Goal: Task Accomplishment & Management: Manage account settings

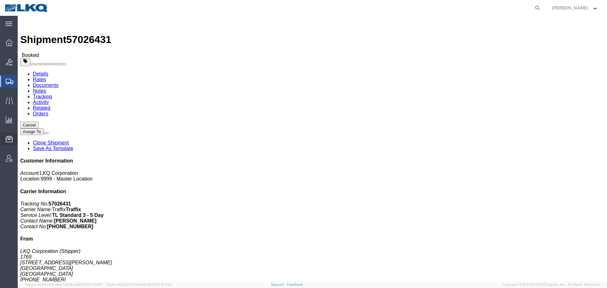
click at [0, 0] on span "Location Appointment" at bounding box center [0, 0] width 0 height 0
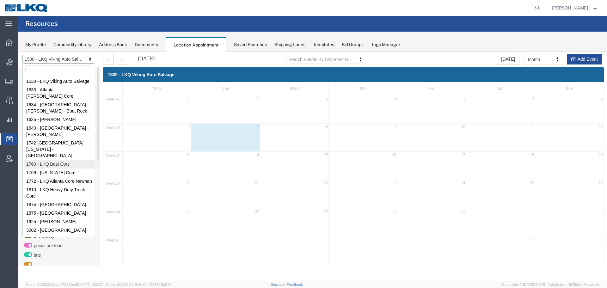
select select "27634"
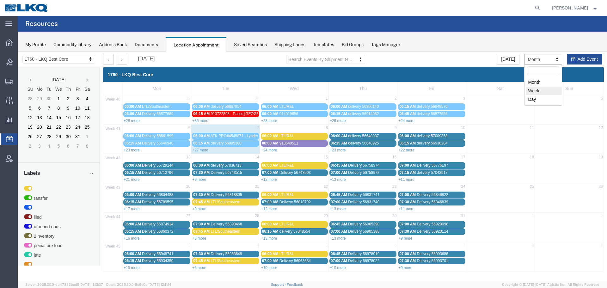
drag, startPoint x: 532, startPoint y: 92, endPoint x: 402, endPoint y: 339, distance: 279.2
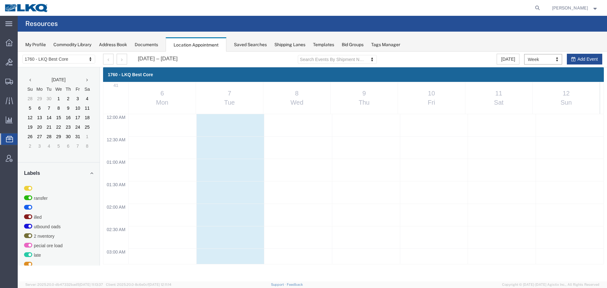
scroll to position [270, 0]
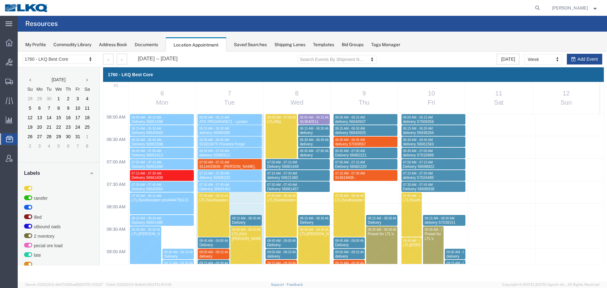
click at [426, 5] on agx-global-search at bounding box center [441, 8] width 202 height 16
click at [122, 58] on icon "button" at bounding box center [122, 60] width 2 height 4
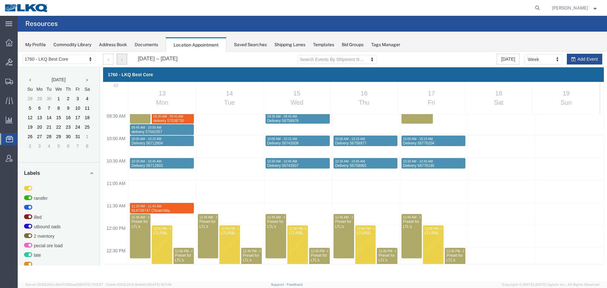
scroll to position [365, 0]
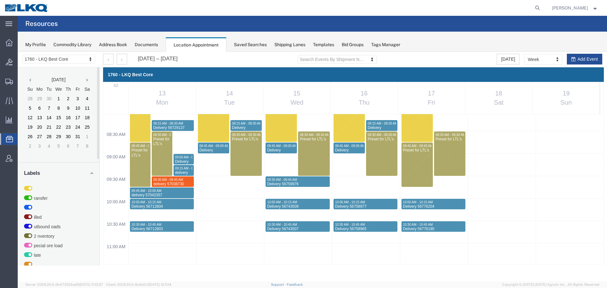
click at [81, 64] on div "1760 - LKQ Best Core 1530 - LKQ Viking Auto Salvage 1633 - [GEOGRAPHIC_DATA] - …" at bounding box center [59, 60] width 82 height 16
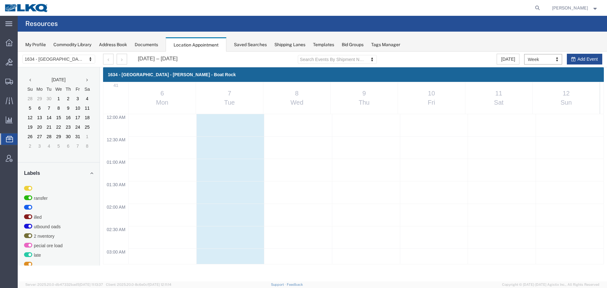
scroll to position [270, 0]
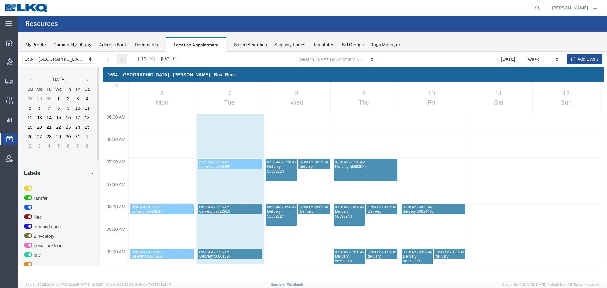
click at [121, 59] on icon "button" at bounding box center [122, 60] width 2 height 4
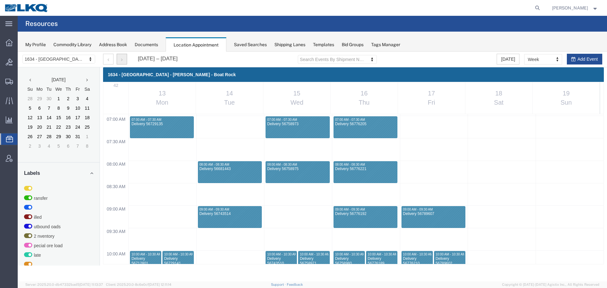
scroll to position [301, 0]
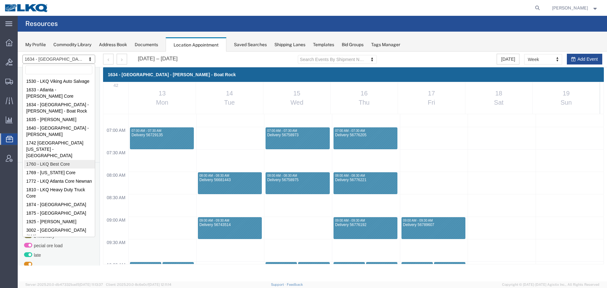
select select "27634"
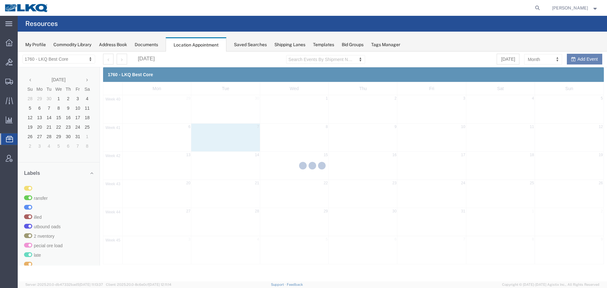
click at [537, 59] on div at bounding box center [312, 167] width 589 height 230
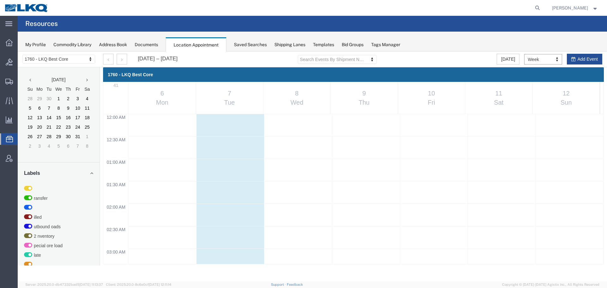
scroll to position [270, 0]
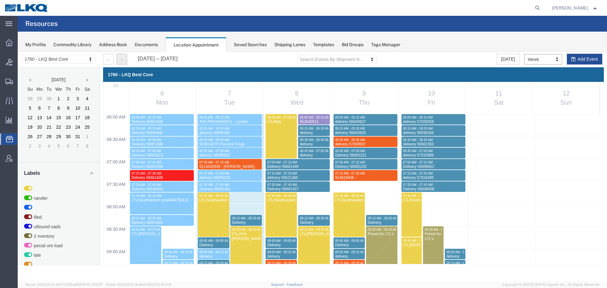
click at [122, 58] on icon "button" at bounding box center [122, 60] width 2 height 4
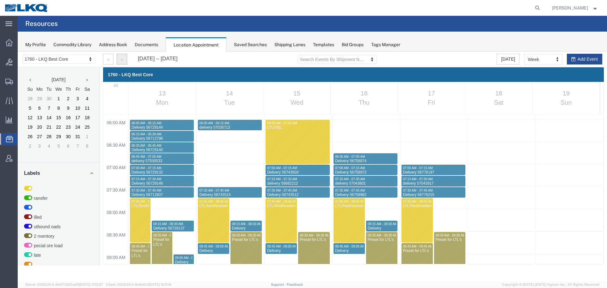
scroll to position [333, 0]
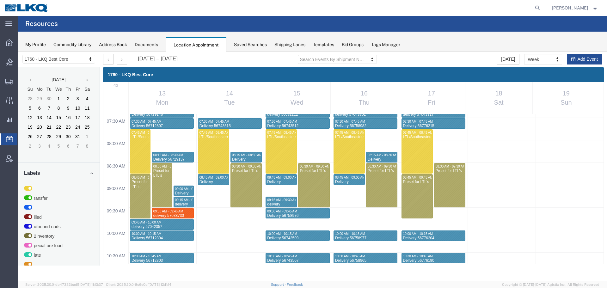
click at [114, 58] on div at bounding box center [115, 59] width 24 height 11
click at [111, 58] on button "button" at bounding box center [108, 59] width 10 height 11
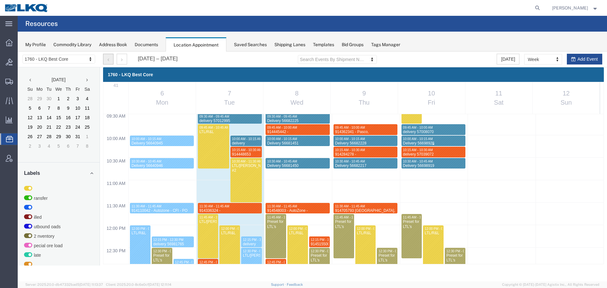
scroll to position [365, 0]
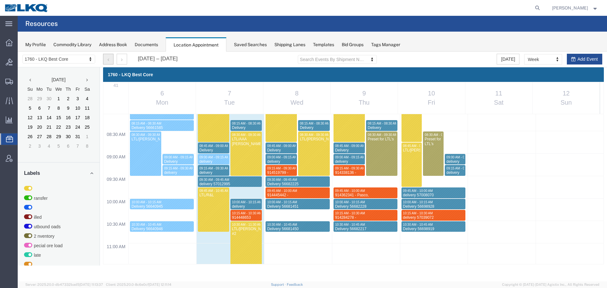
click at [445, 183] on div "12:00 AM 12:30 AM 01:00 AM 01:30 AM 02:00 AM 02:30 AM 03:00 AM 03:30 AM 04:00 A…" at bounding box center [353, 288] width 500 height 1077
select select "1"
select select
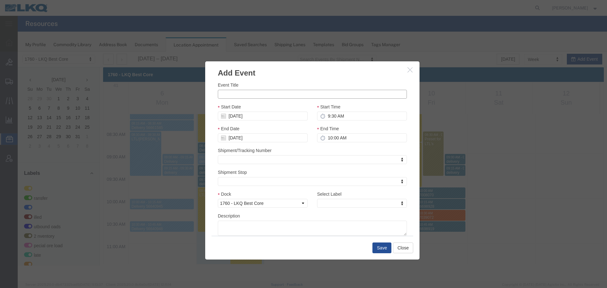
click at [280, 91] on input "Event Title" at bounding box center [312, 94] width 189 height 9
paste input "914759558 - [GEOGRAPHIC_DATA],[GEOGRAPHIC_DATA]"
type input "914759558 - [GEOGRAPHIC_DATA],[GEOGRAPHIC_DATA]"
click at [336, 131] on label "End Time" at bounding box center [328, 129] width 22 height 6
click at [341, 137] on input "10:00 AM" at bounding box center [362, 137] width 90 height 9
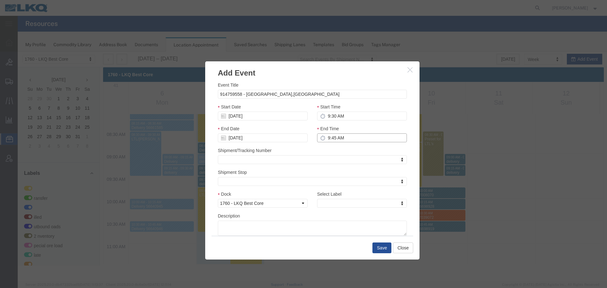
type input "9:45 AM"
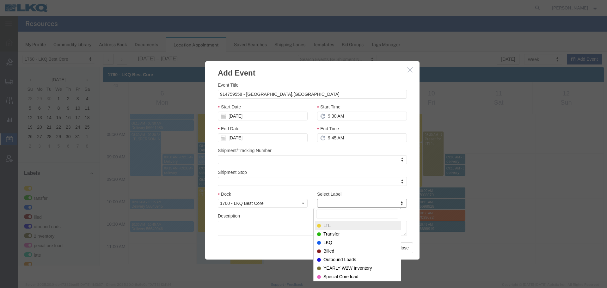
type input "m"
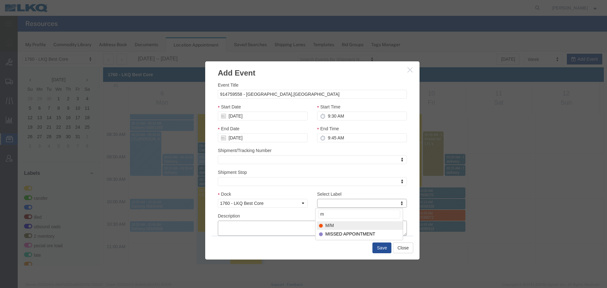
select select "24"
paste textarea "914759558 - [GEOGRAPHIC_DATA],[GEOGRAPHIC_DATA]"
type textarea "914759558 - [GEOGRAPHIC_DATA],[GEOGRAPHIC_DATA]"
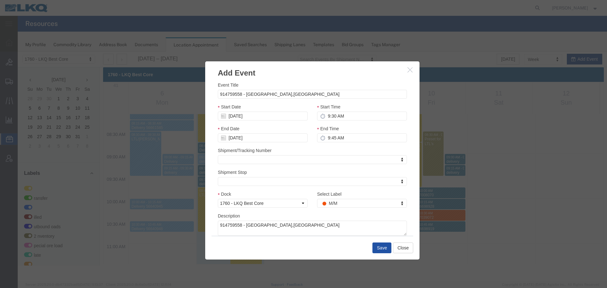
click at [377, 249] on button "Save" at bounding box center [381, 247] width 19 height 11
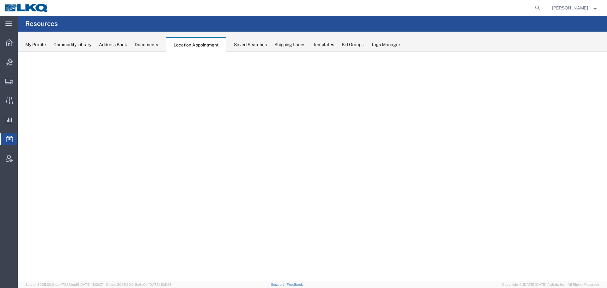
select select "27634"
select select "agendaWeek"
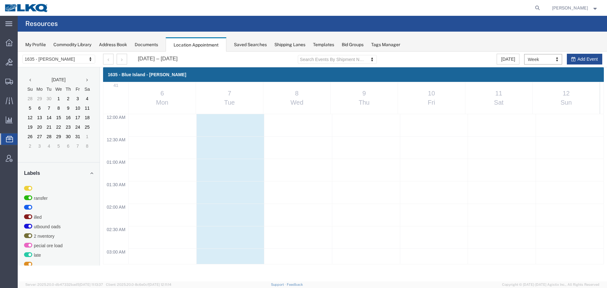
scroll to position [270, 0]
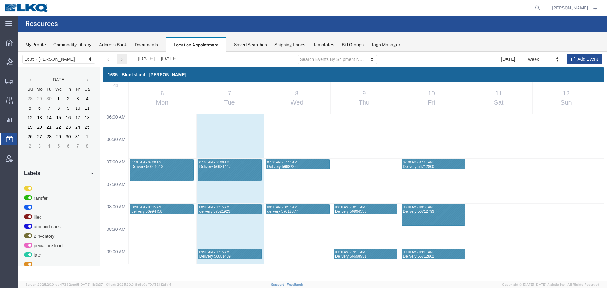
click at [123, 56] on button "button" at bounding box center [122, 59] width 10 height 11
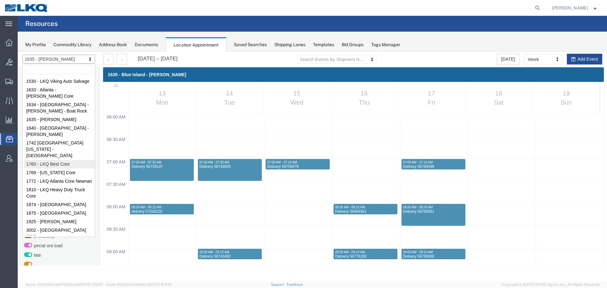
select select "27634"
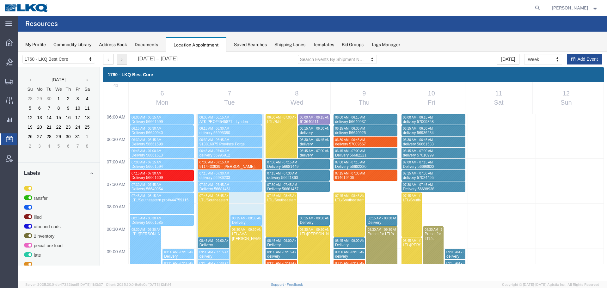
click at [122, 55] on button "button" at bounding box center [122, 59] width 10 height 11
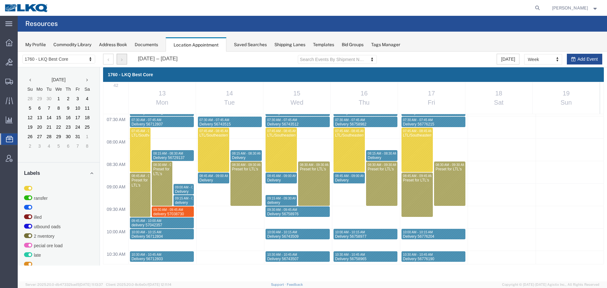
scroll to position [428, 0]
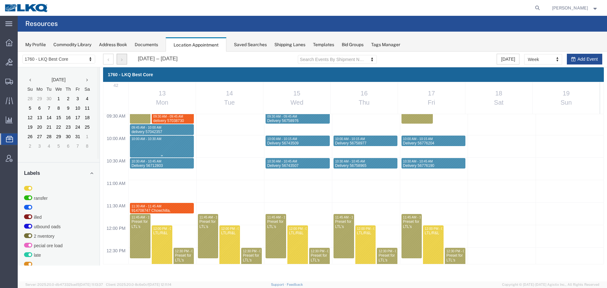
click at [164, 152] on div "12:00 AM 12:30 AM 01:00 AM 01:30 AM 02:00 AM 02:30 AM 03:00 AM 03:30 AM 04:00 A…" at bounding box center [353, 224] width 500 height 1077
select select "1"
select select
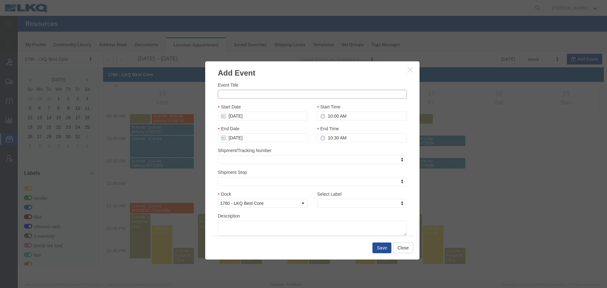
click at [232, 97] on input "Event Title" at bounding box center [312, 94] width 189 height 9
paste input "914771964 - Lavonia,GA"
type input "914771964 - Lavonia,GA"
click at [354, 118] on input "10:00 AM" at bounding box center [362, 116] width 90 height 9
type input "10:15 AM"
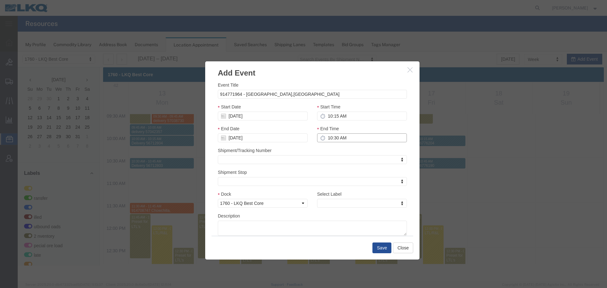
click at [333, 140] on input "10:30 AM" at bounding box center [362, 137] width 90 height 9
type input "10:30 AM"
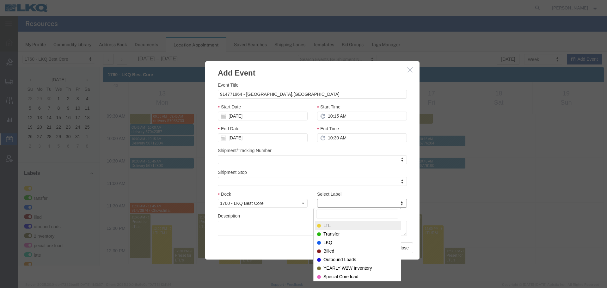
type input "m"
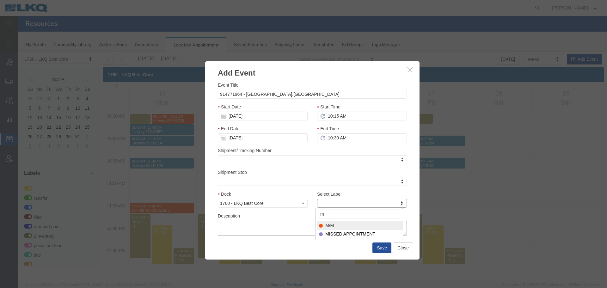
select select "24"
paste textarea "914771964 - Lavonia,GA"
type textarea "914771964 - Lavonia,GA"
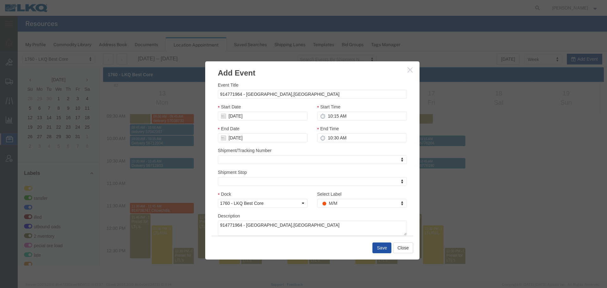
click at [383, 249] on button "Save" at bounding box center [381, 247] width 19 height 11
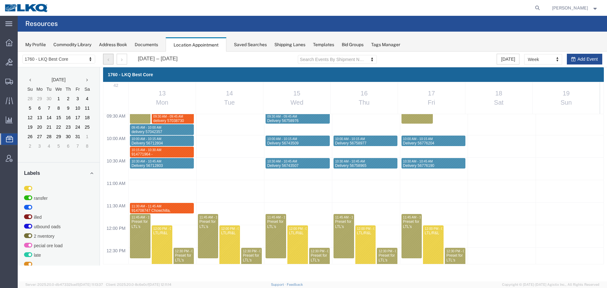
click at [104, 60] on button "button" at bounding box center [108, 59] width 10 height 11
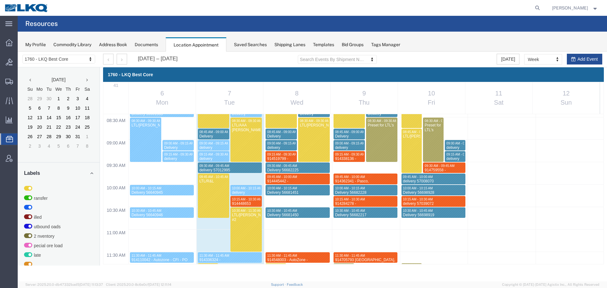
scroll to position [365, 0]
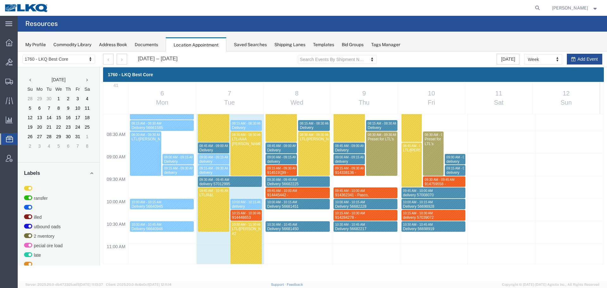
click at [288, 170] on div "09:15 AM - 09:30 AM" at bounding box center [281, 168] width 29 height 4
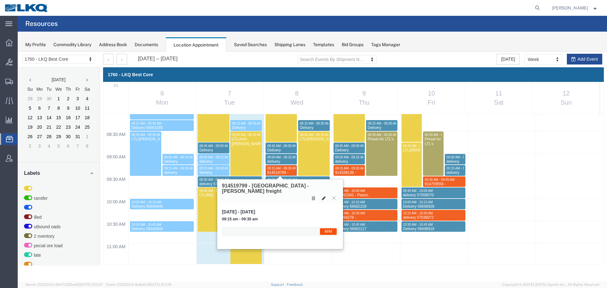
click at [321, 195] on button at bounding box center [323, 198] width 9 height 7
select select "1"
select select "24"
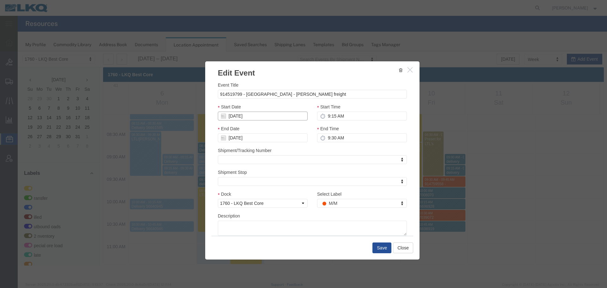
click at [250, 117] on input "10/08/2025" at bounding box center [263, 116] width 90 height 9
click at [263, 154] on td "9" at bounding box center [260, 155] width 9 height 9
click at [358, 120] on input "9:15 AM" at bounding box center [362, 116] width 90 height 9
type input "12:15 PM"
click at [341, 137] on input "9:30 AM" at bounding box center [362, 137] width 90 height 9
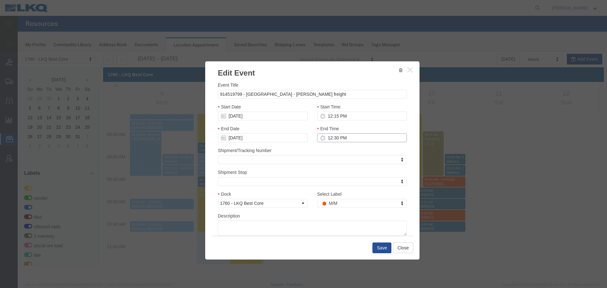
type input "12:30 PM"
click at [305, 233] on textarea "Description" at bounding box center [312, 228] width 189 height 15
click at [380, 250] on button "Save" at bounding box center [381, 247] width 19 height 11
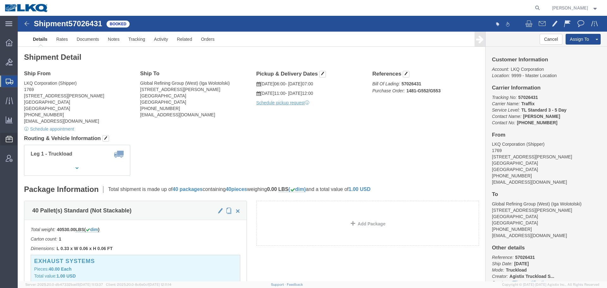
click at [0, 0] on span "Address Book" at bounding box center [0, 0] width 0 height 0
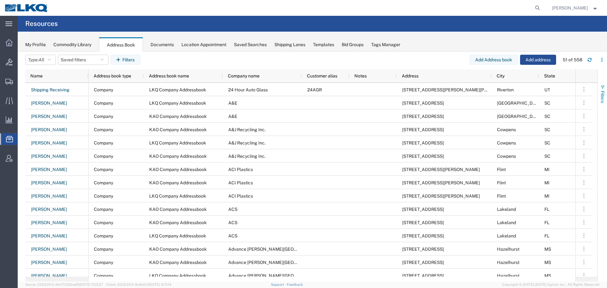
click at [607, 90] on button "Filters" at bounding box center [602, 94] width 9 height 34
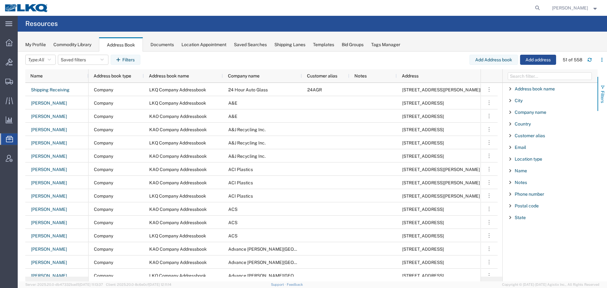
click at [607, 92] on button "Filters" at bounding box center [602, 94] width 9 height 34
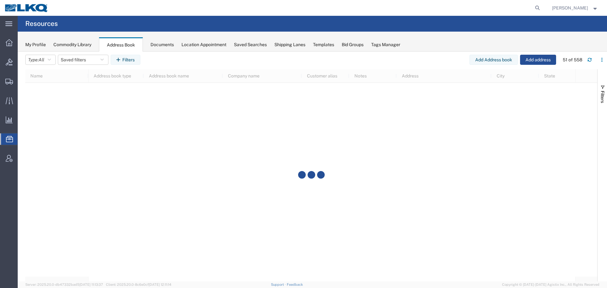
scroll to position [443, 0]
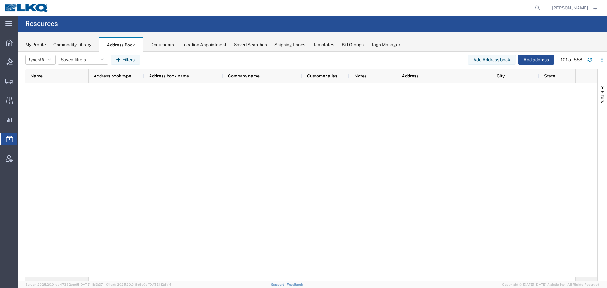
scroll to position [1336, 0]
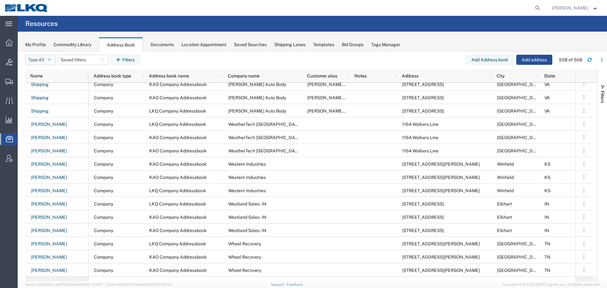
click at [30, 57] on button "Type: All" at bounding box center [40, 60] width 30 height 10
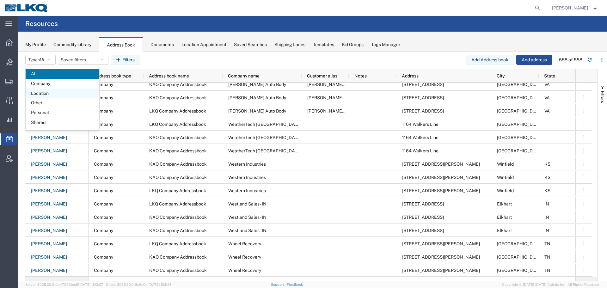
click at [37, 93] on span "Location" at bounding box center [63, 94] width 74 height 10
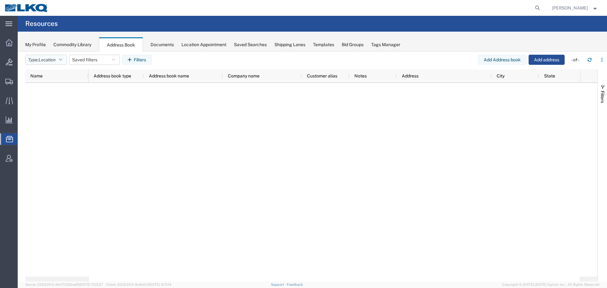
click at [59, 61] on button "Type: Location" at bounding box center [46, 60] width 42 height 10
click at [52, 76] on span "All" at bounding box center [63, 74] width 74 height 10
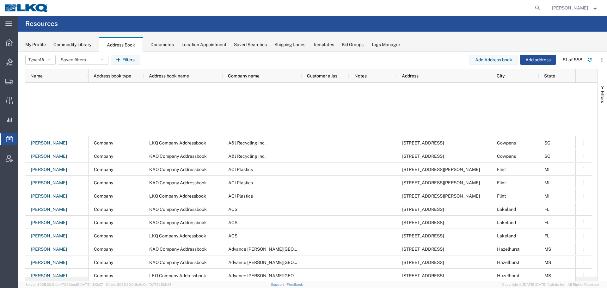
scroll to position [190, 0]
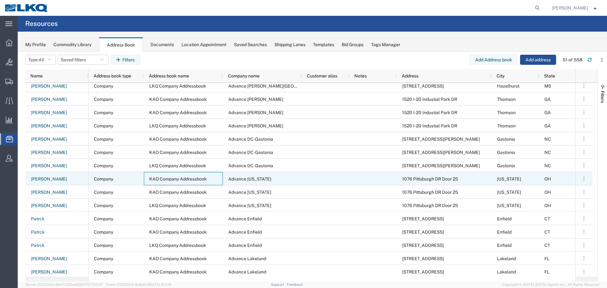
click at [185, 180] on span "KAO Company Addressbook" at bounding box center [178, 178] width 58 height 5
click at [244, 181] on span "Advance Delaware" at bounding box center [249, 178] width 43 height 5
click at [46, 179] on link "Connie Munday" at bounding box center [49, 179] width 37 height 10
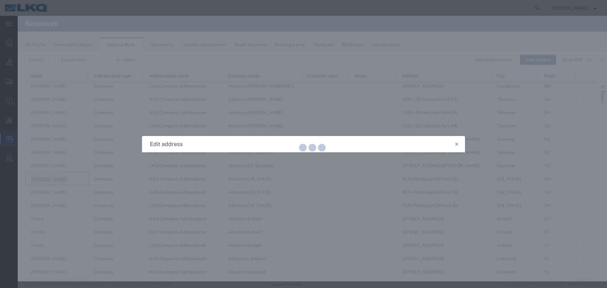
select select "US"
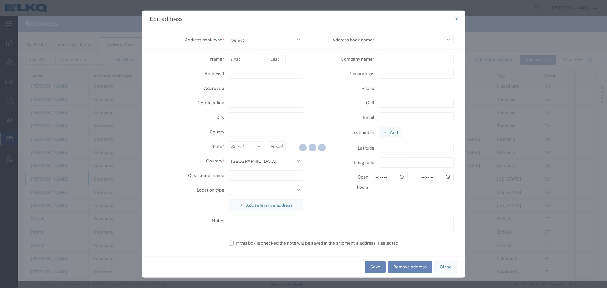
select select "COMPANY"
type input "1076 Pittsburgh DR Door 25"
type input "[US_STATE]"
type input "43015"
select select
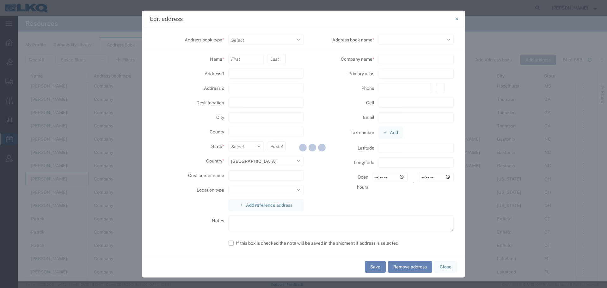
type input "Advance Delaware"
type input "740-362-8056"
type input "null"
select select "OH"
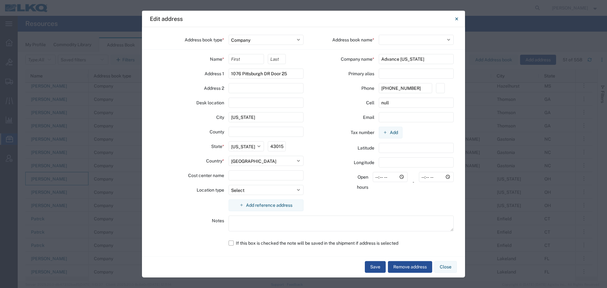
select select
click at [251, 41] on select "Select Location Company Personal Other Shared" at bounding box center [266, 39] width 75 height 10
click at [390, 42] on select "Select Customers LKQ Company Addressbook Company Addressbook KAO Customers Cust…" at bounding box center [416, 39] width 75 height 10
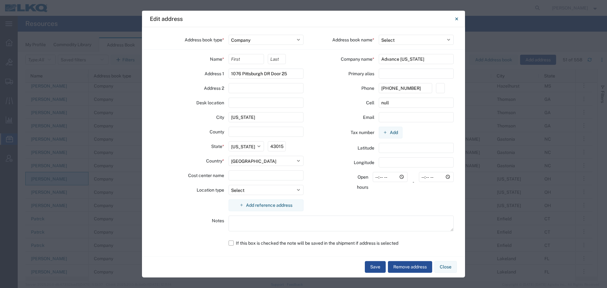
click at [170, 80] on div "Name * Address 1 1076 Pittsburgh DR Door 25 Address 2 Desk location City Delawa…" at bounding box center [228, 135] width 150 height 162
click at [455, 22] on icon "Close" at bounding box center [456, 19] width 3 height 8
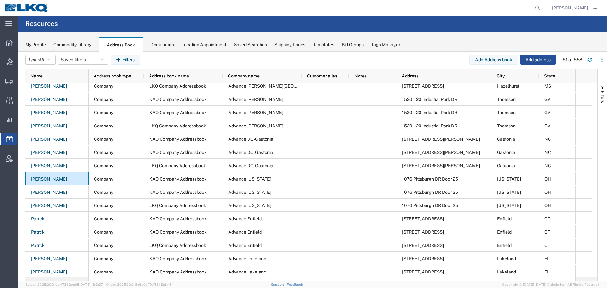
click at [382, 46] on div "Tags Manager" at bounding box center [385, 44] width 29 height 7
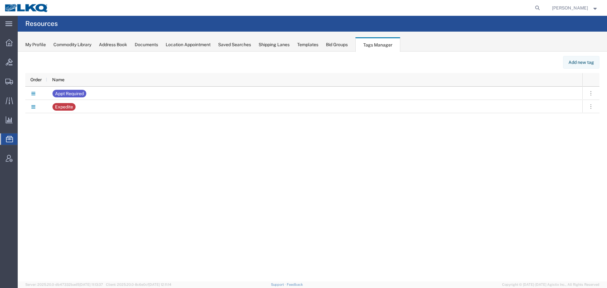
click at [42, 46] on div "My Profile" at bounding box center [35, 44] width 21 height 7
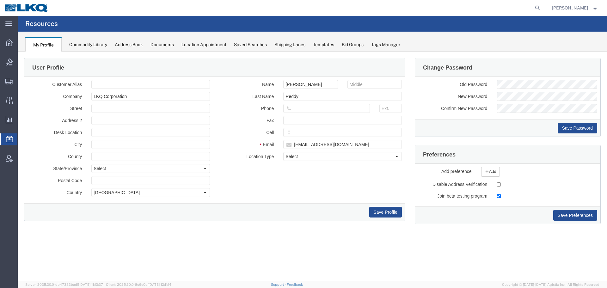
click at [73, 46] on div "Commodity Library" at bounding box center [88, 44] width 38 height 7
